Goal: Information Seeking & Learning: Find specific page/section

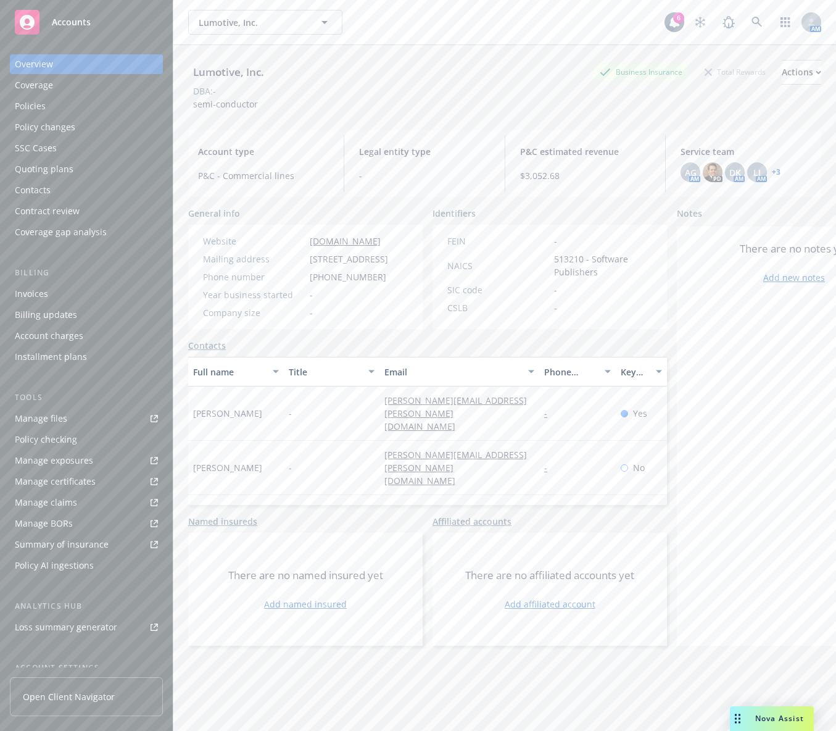
click at [96, 413] on link "Manage files" at bounding box center [86, 419] width 153 height 20
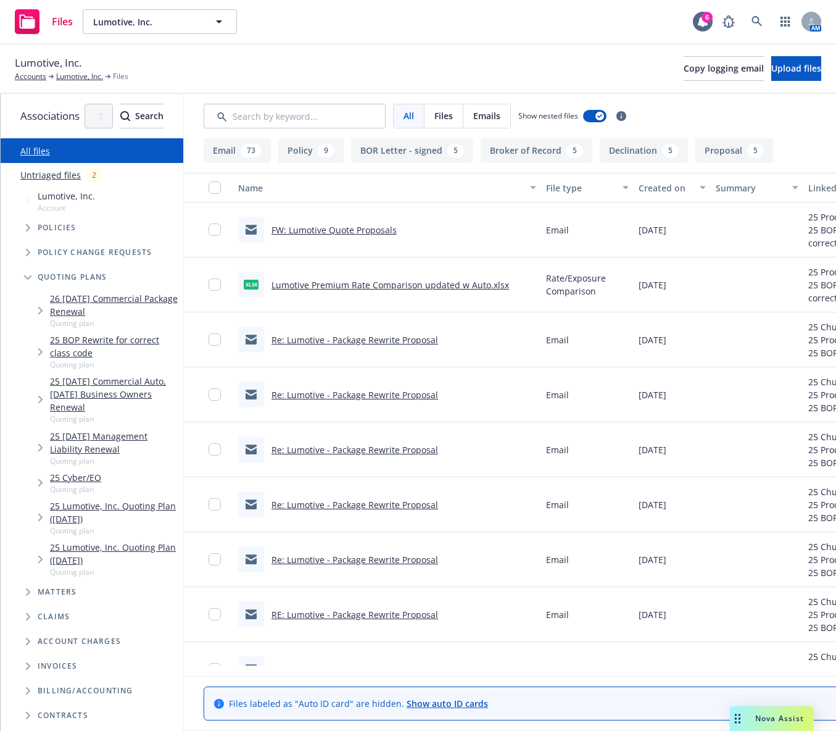
click at [32, 343] on span "Tree Example" at bounding box center [40, 352] width 20 height 20
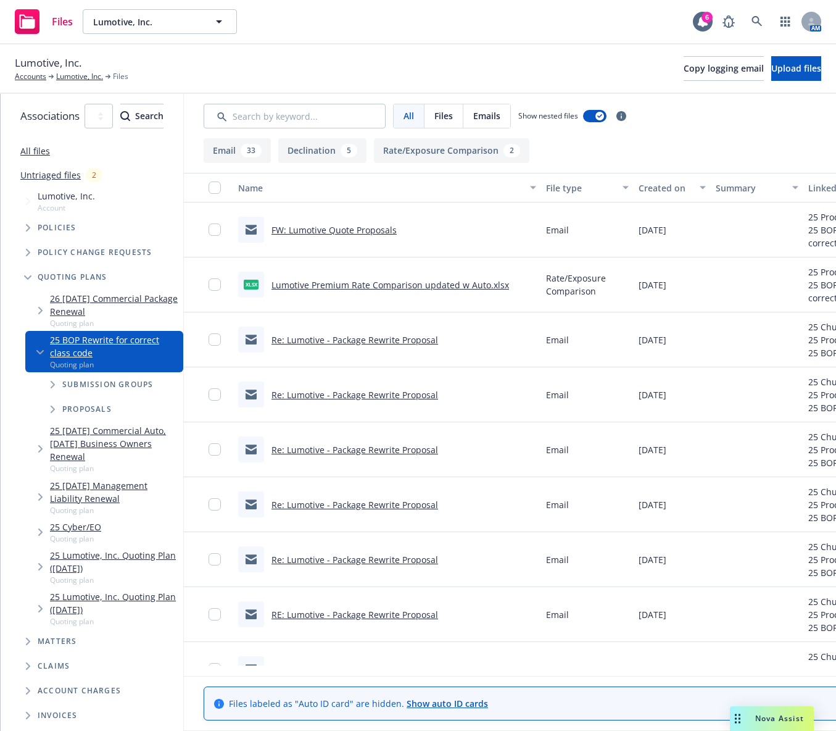
click at [52, 375] on span "Tree Example" at bounding box center [53, 385] width 20 height 20
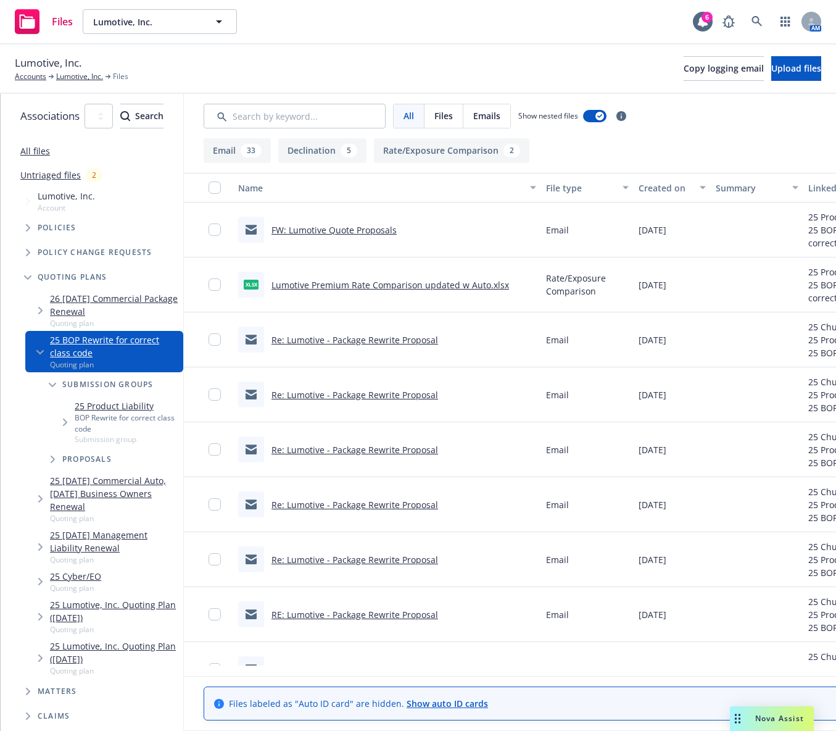
click at [43, 489] on span "Tree Example" at bounding box center [40, 499] width 20 height 20
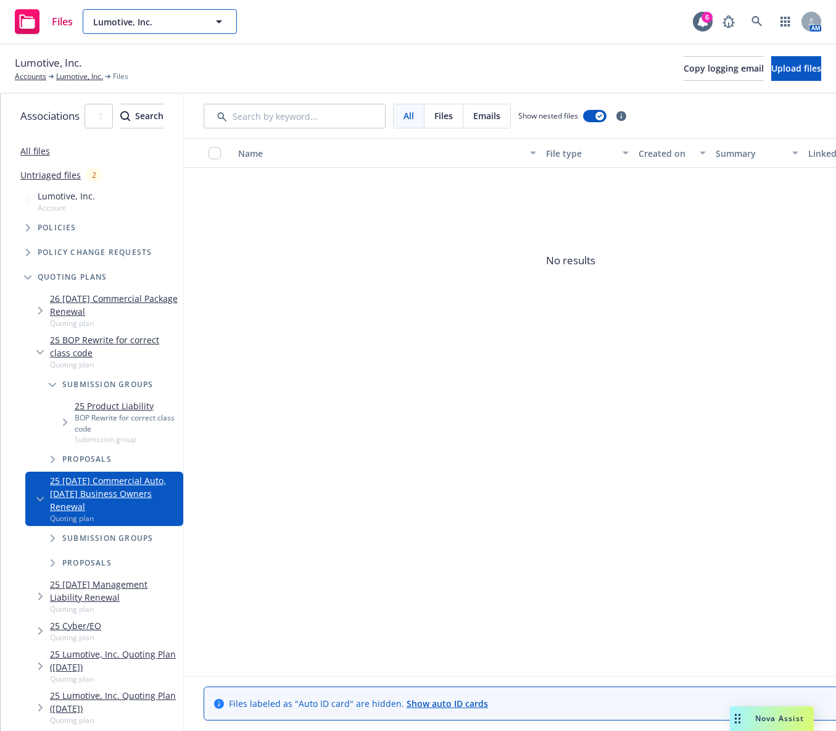
click at [186, 26] on span "Lumotive, Inc." at bounding box center [146, 21] width 107 height 13
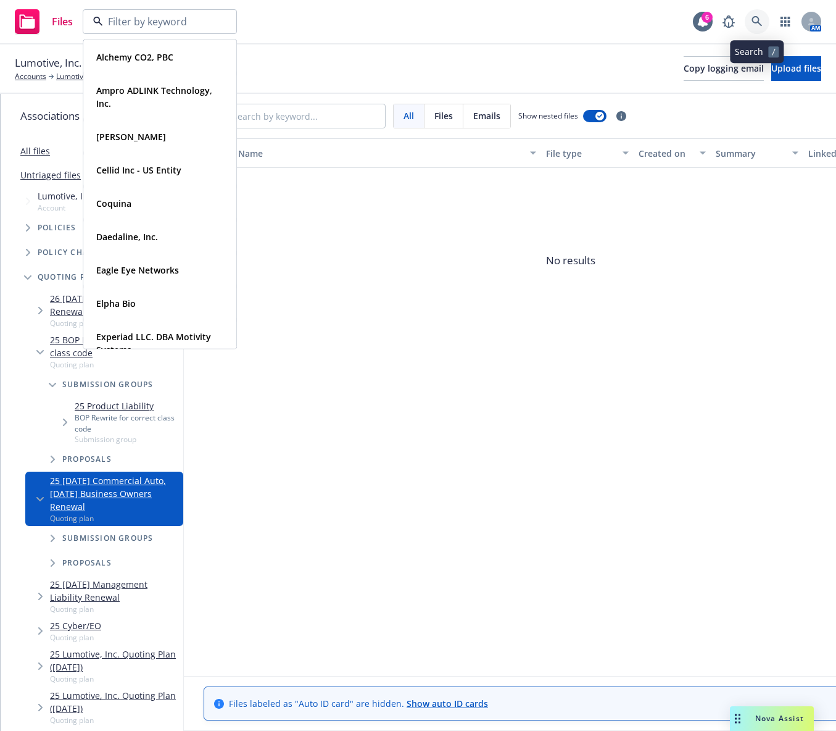
click at [754, 22] on icon at bounding box center [757, 21] width 10 height 10
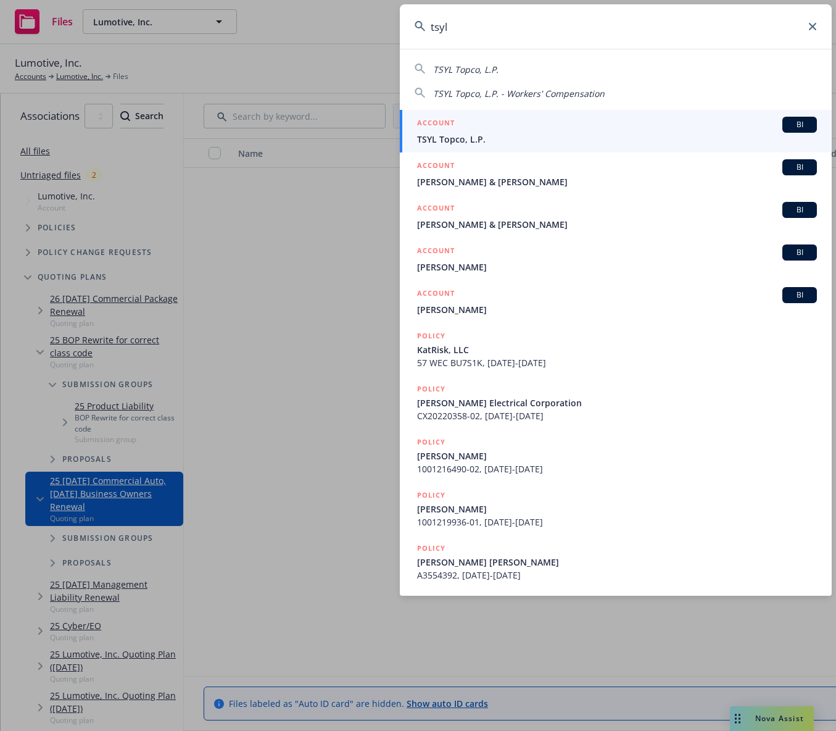
type input "tsyl"
click at [565, 137] on span "TSYL Topco, L.P." at bounding box center [617, 139] width 400 height 13
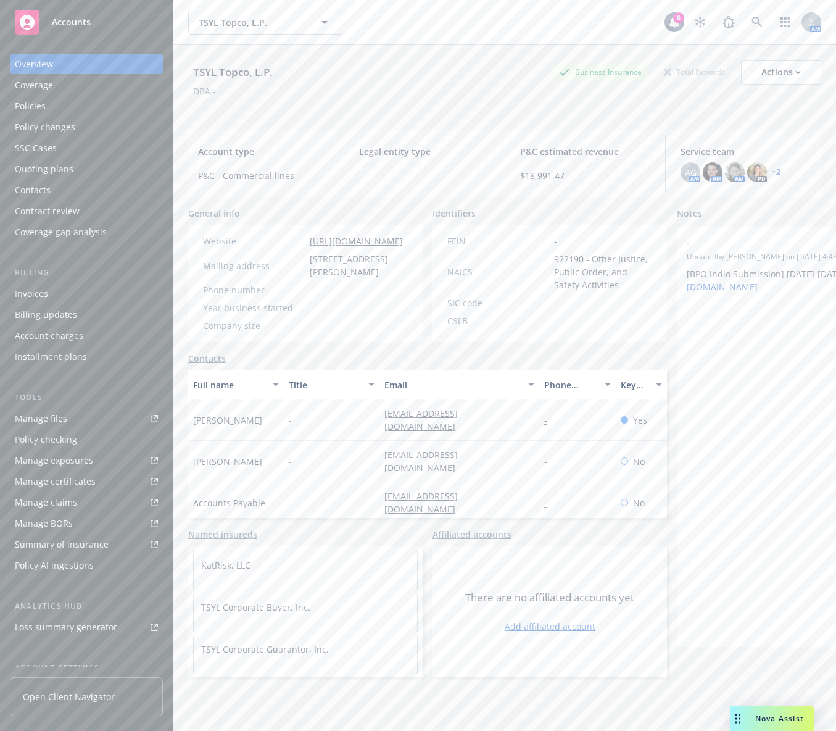
click at [79, 426] on link "Manage files" at bounding box center [86, 419] width 153 height 20
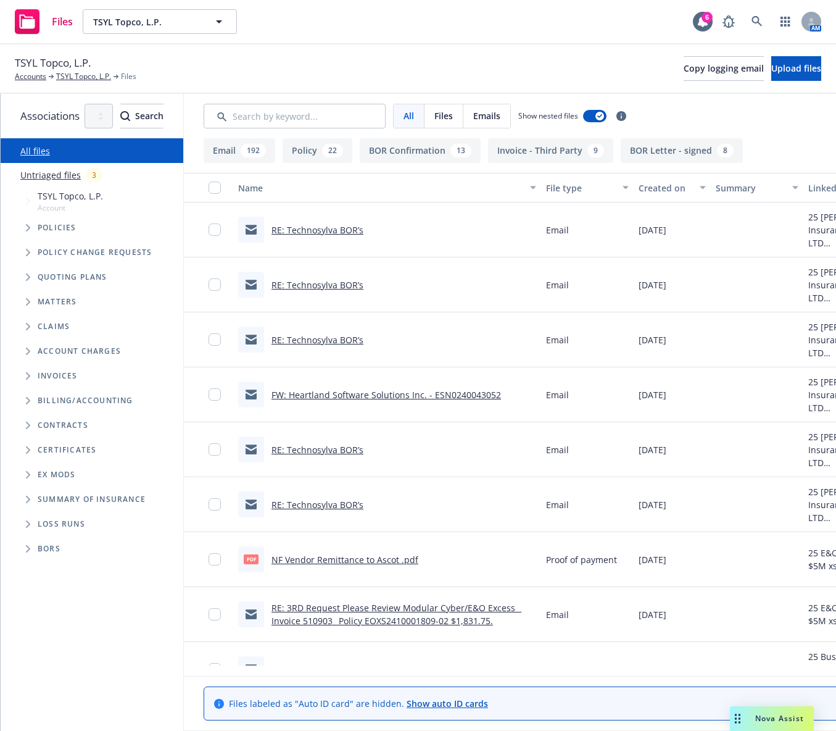
click at [32, 277] on span "Tree Example" at bounding box center [28, 277] width 20 height 20
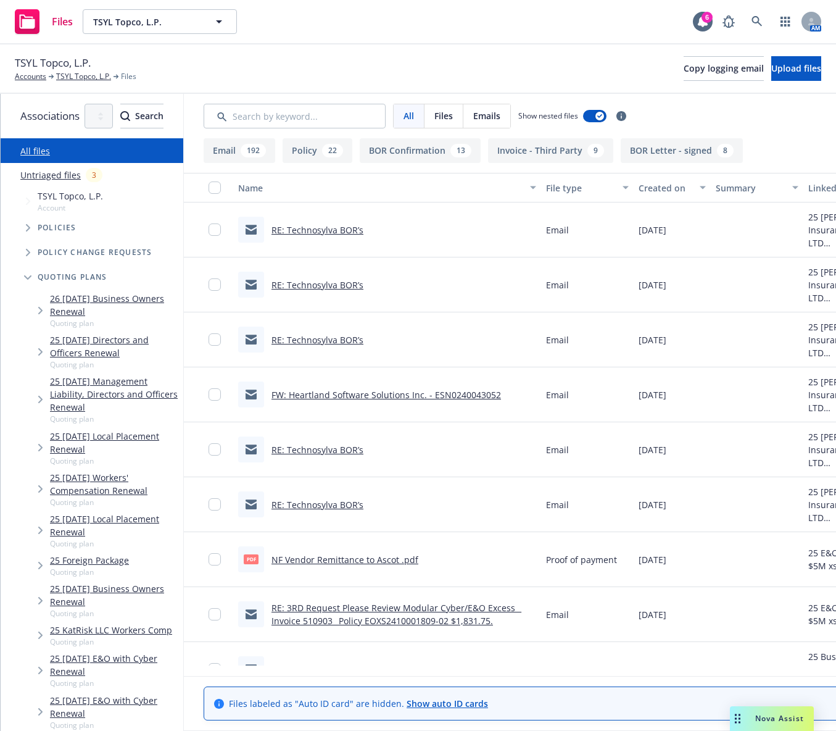
click at [36, 438] on span "Tree Example" at bounding box center [40, 448] width 20 height 20
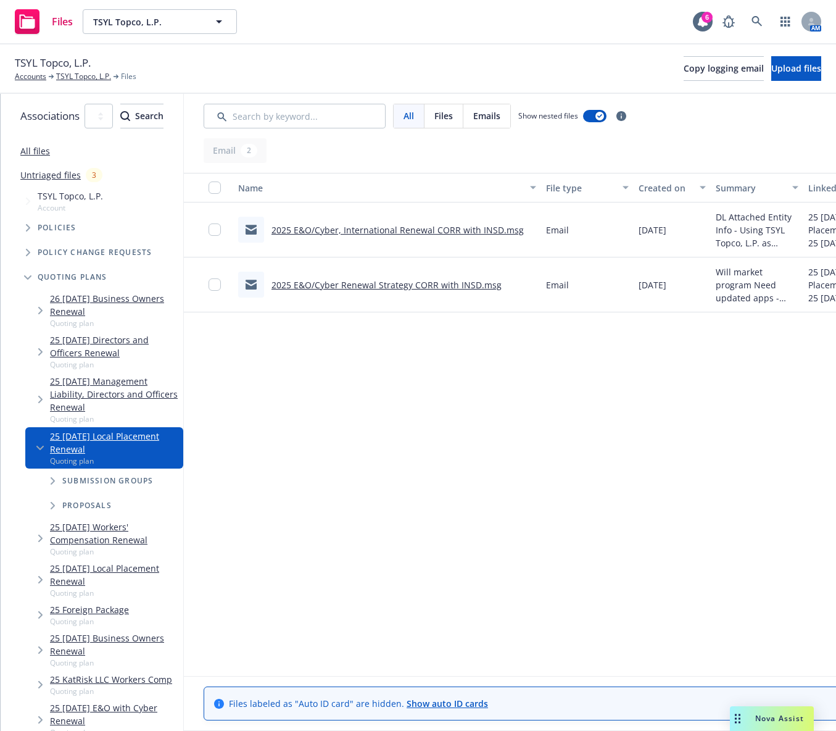
click at [50, 471] on span "Tree Example" at bounding box center [53, 481] width 20 height 20
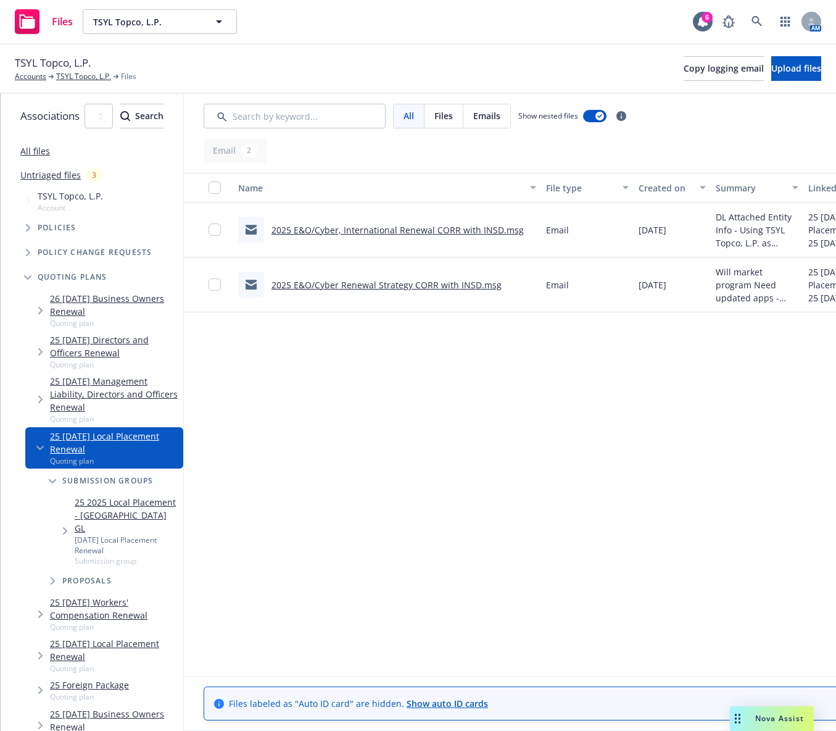
click at [36, 446] on icon "Tree Example" at bounding box center [39, 448] width 7 height 5
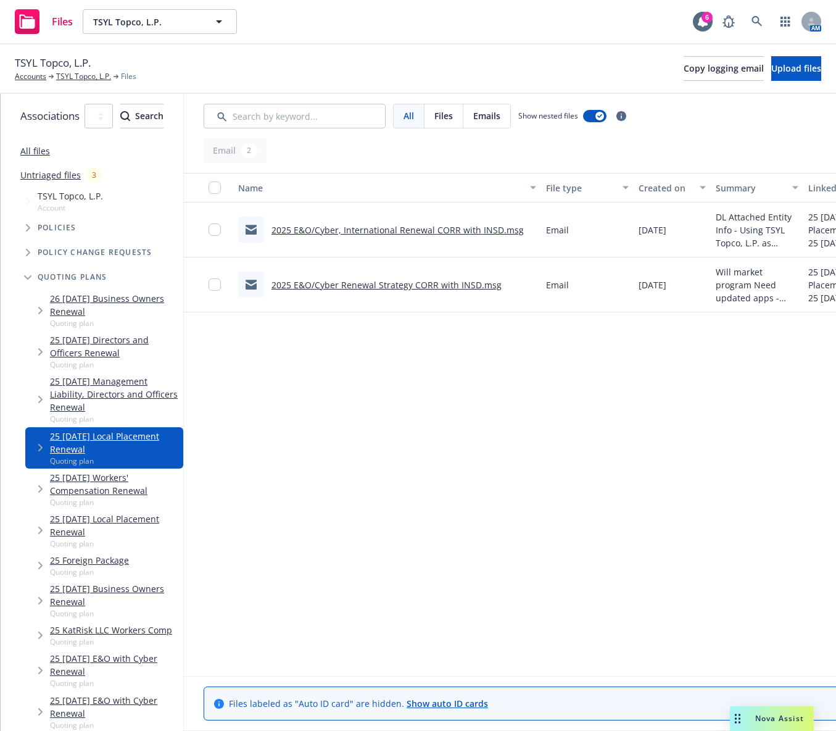
click at [41, 520] on span "Tree Example" at bounding box center [40, 530] width 20 height 20
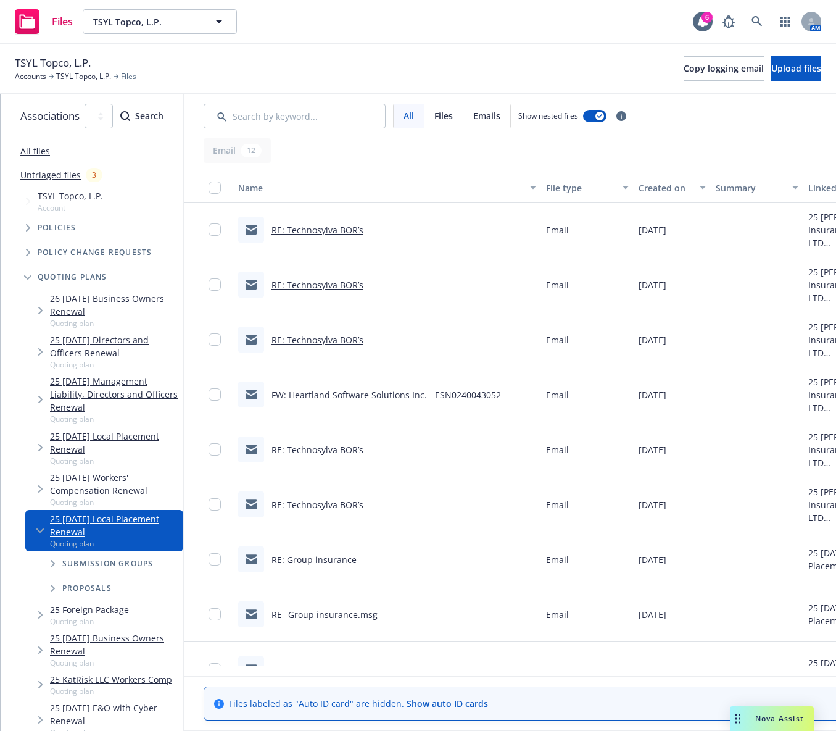
click at [52, 560] on icon "Tree Example" at bounding box center [53, 563] width 5 height 7
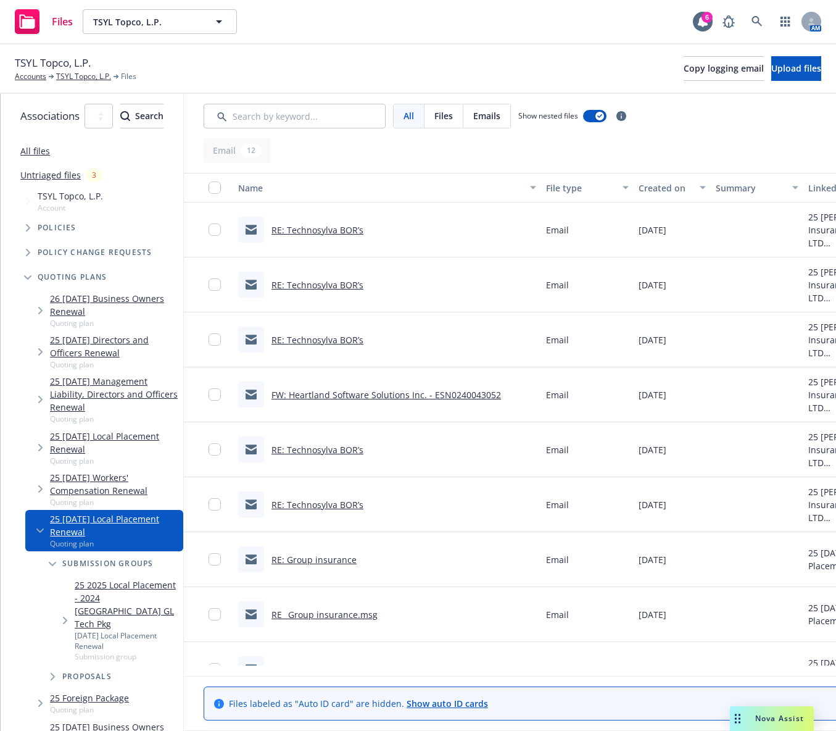
drag, startPoint x: 60, startPoint y: 531, endPoint x: 62, endPoint y: 544, distance: 13.0
click at [62, 610] on span "Tree Example" at bounding box center [65, 620] width 20 height 20
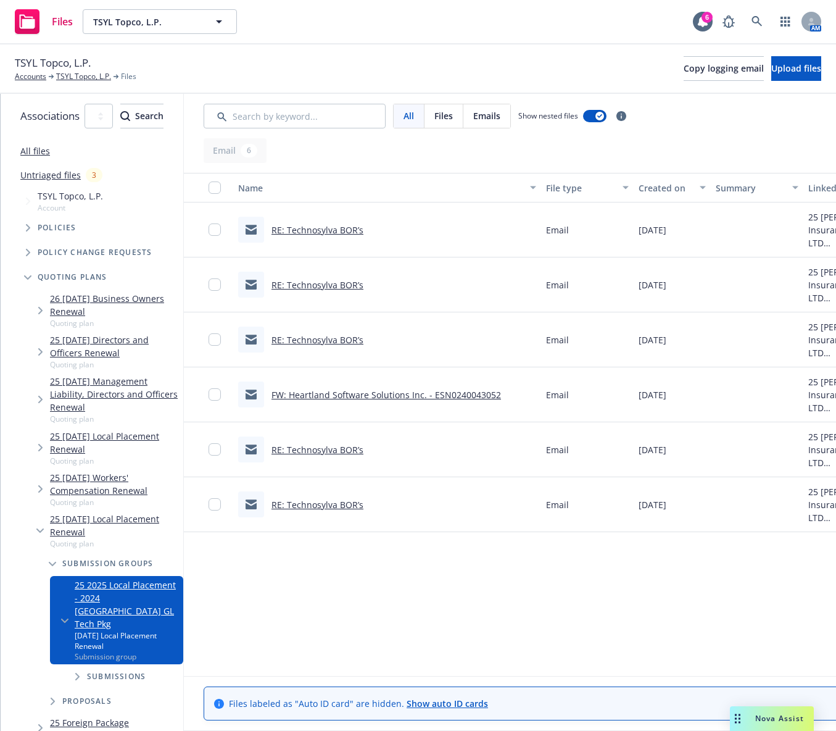
click at [76, 667] on span "Tree Example" at bounding box center [77, 677] width 20 height 20
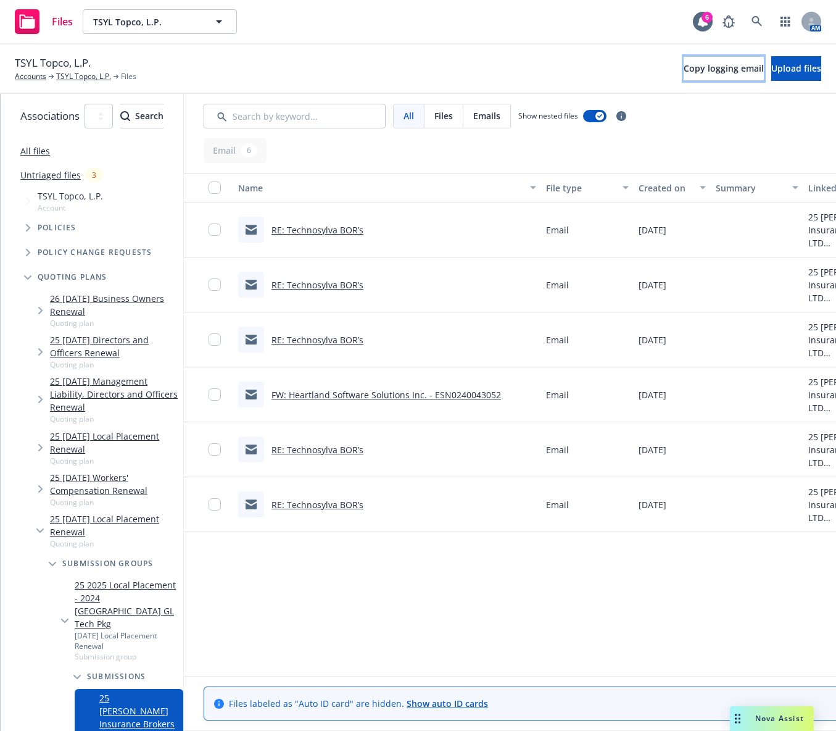
drag, startPoint x: 680, startPoint y: 62, endPoint x: 828, endPoint y: 162, distance: 178.4
click at [684, 63] on span "Copy logging email" at bounding box center [724, 68] width 80 height 12
